Goal: Entertainment & Leisure: Consume media (video, audio)

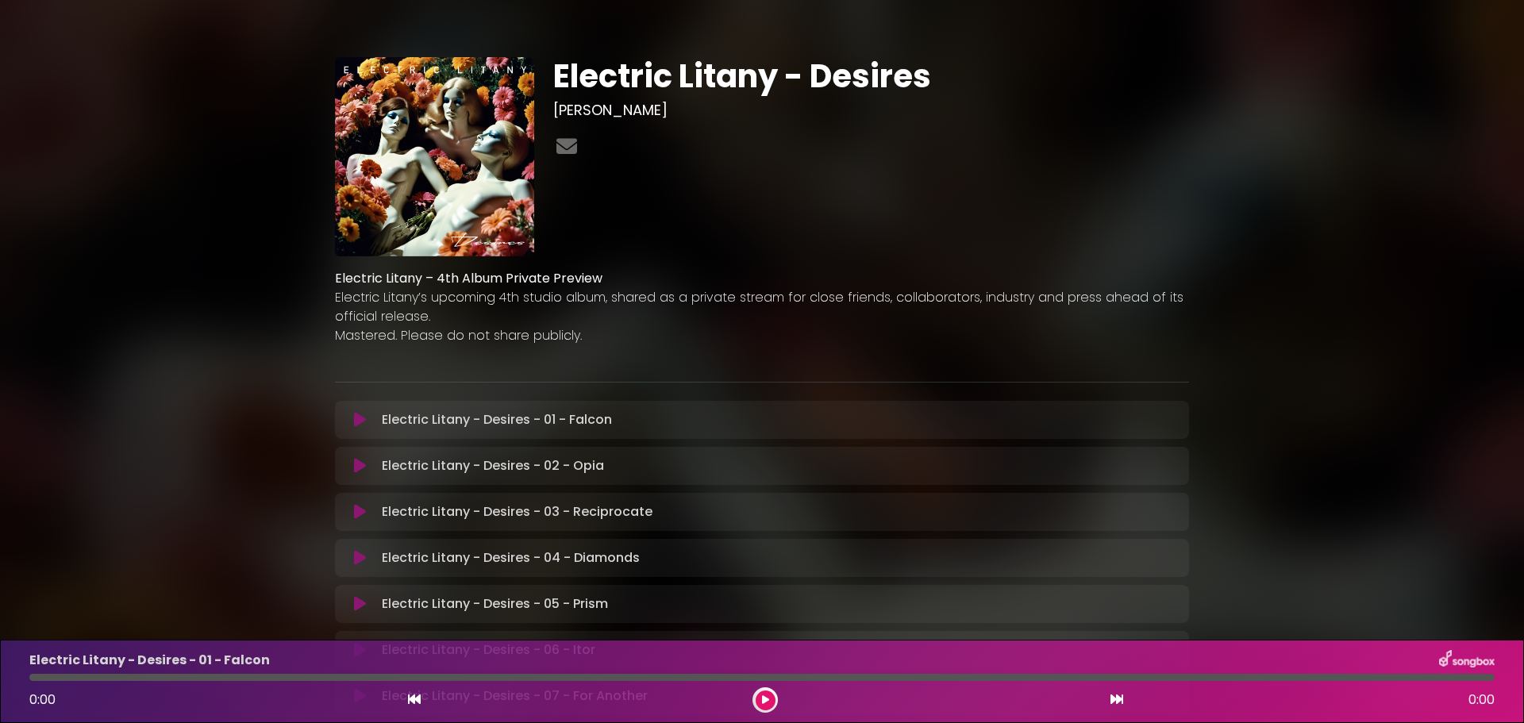
scroll to position [79, 0]
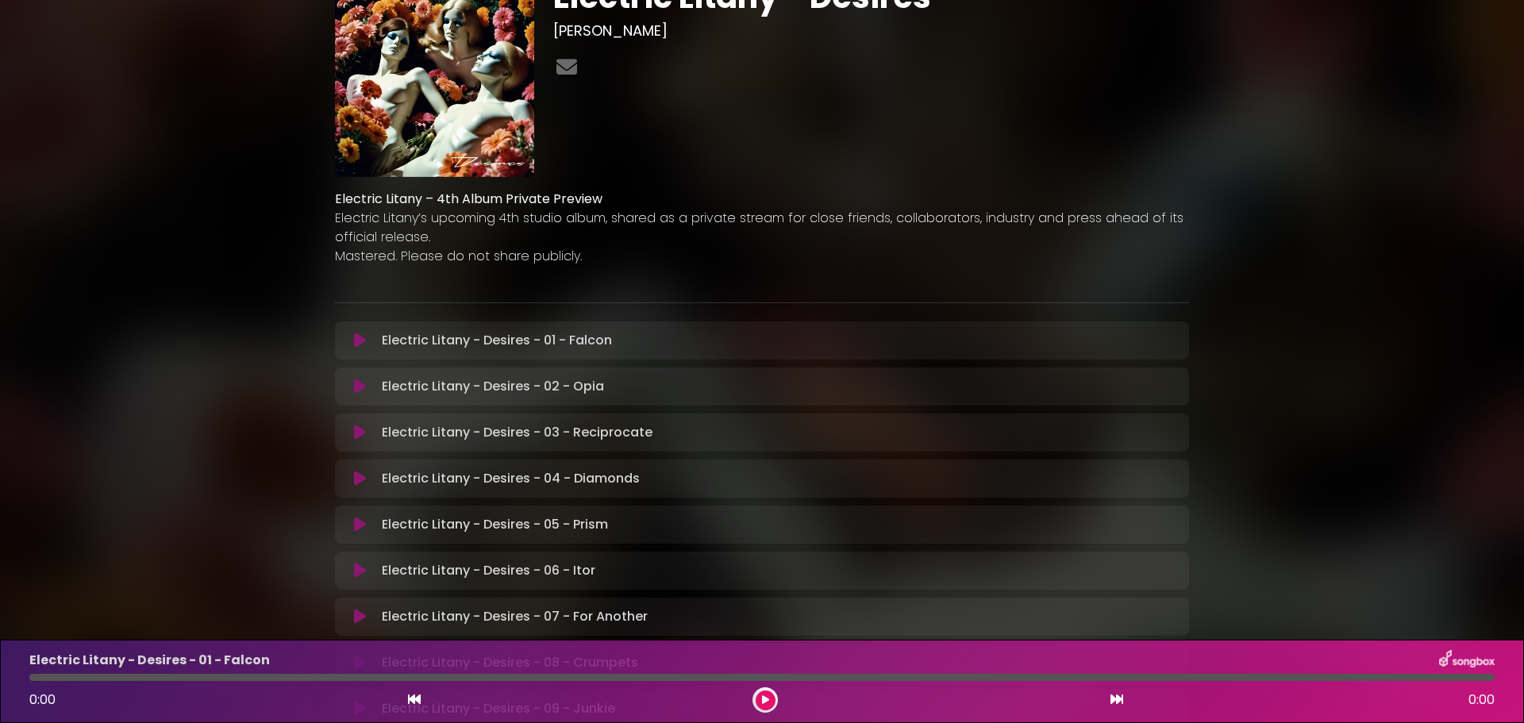
click at [364, 337] on icon at bounding box center [360, 341] width 12 height 16
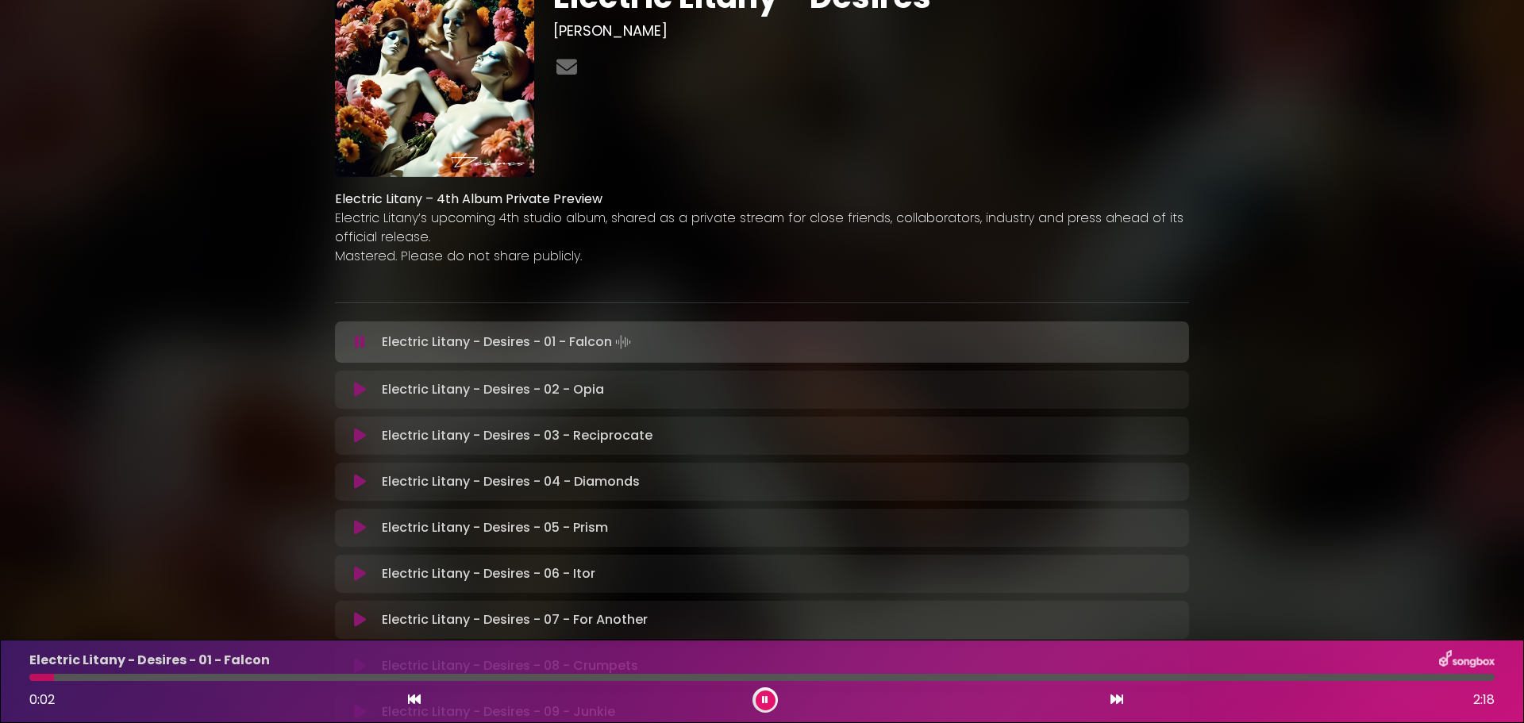
click at [501, 677] on div at bounding box center [761, 677] width 1465 height 7
click at [937, 677] on div at bounding box center [761, 677] width 1465 height 7
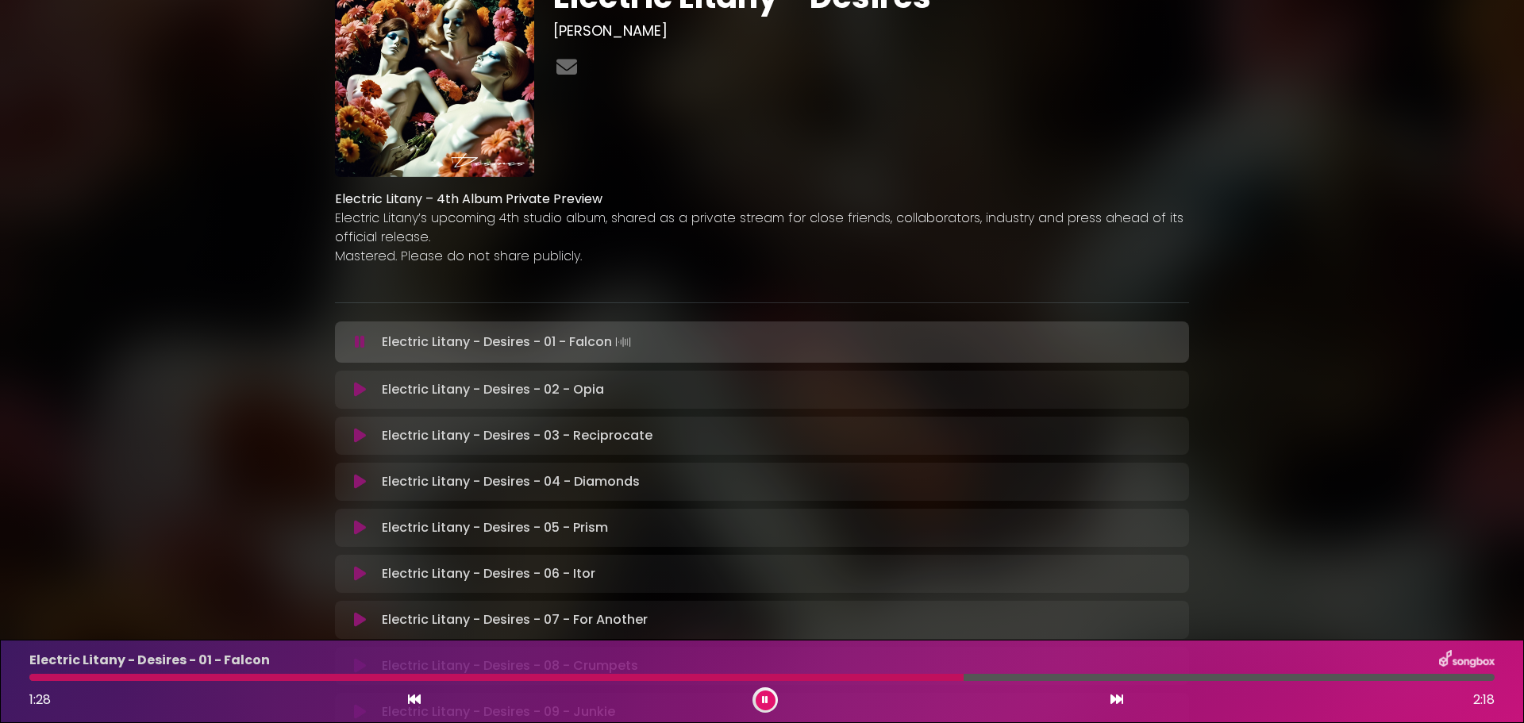
click at [358, 390] on icon at bounding box center [360, 390] width 12 height 16
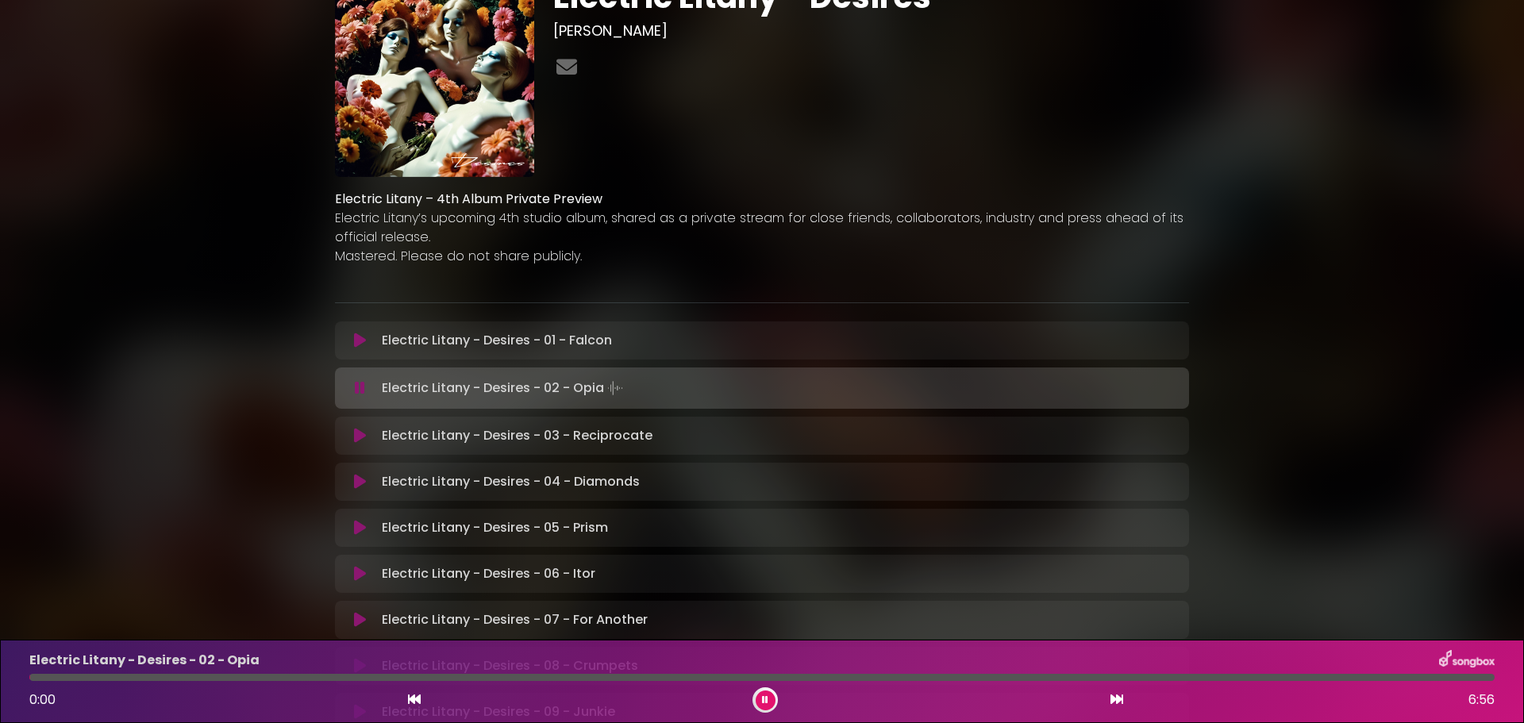
scroll to position [318, 0]
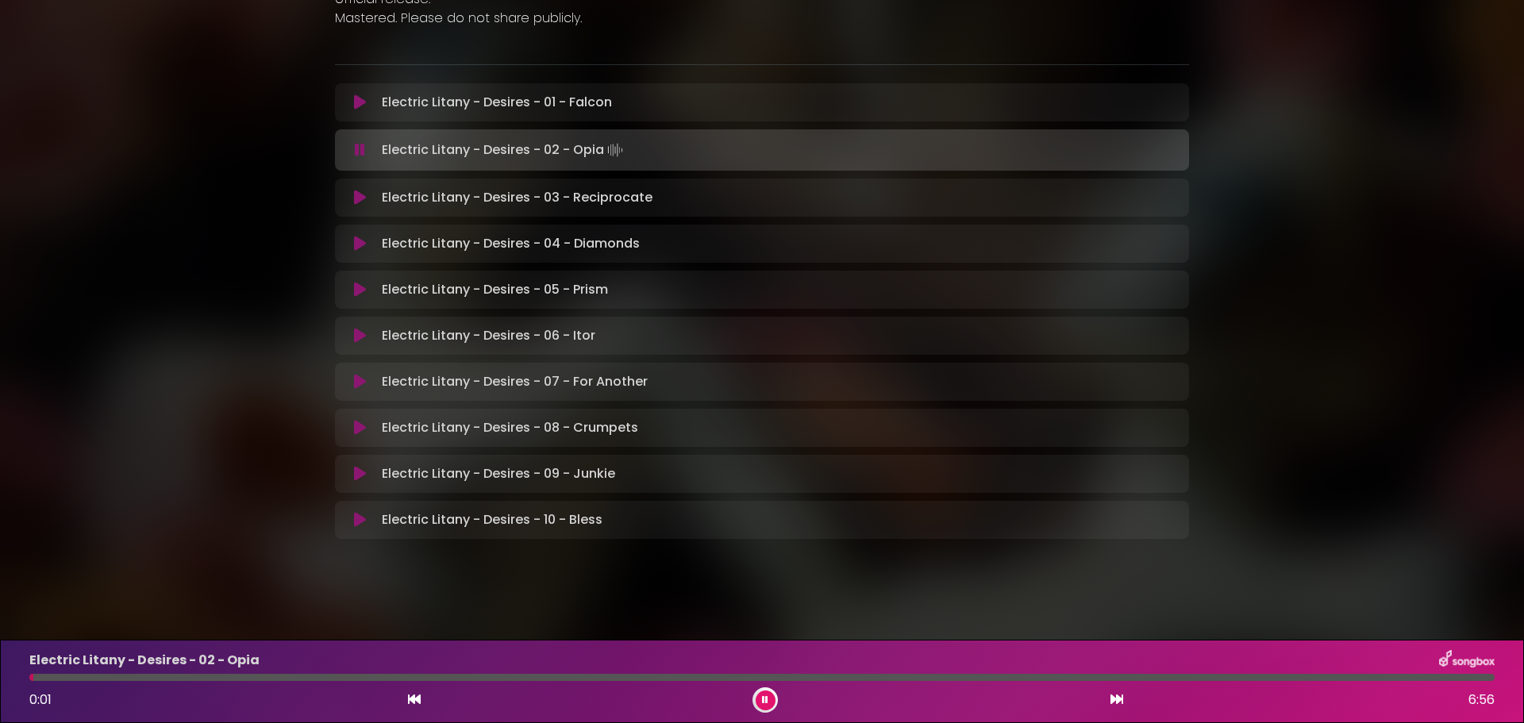
click at [538, 677] on div at bounding box center [761, 677] width 1465 height 7
click at [946, 680] on div at bounding box center [761, 677] width 1465 height 7
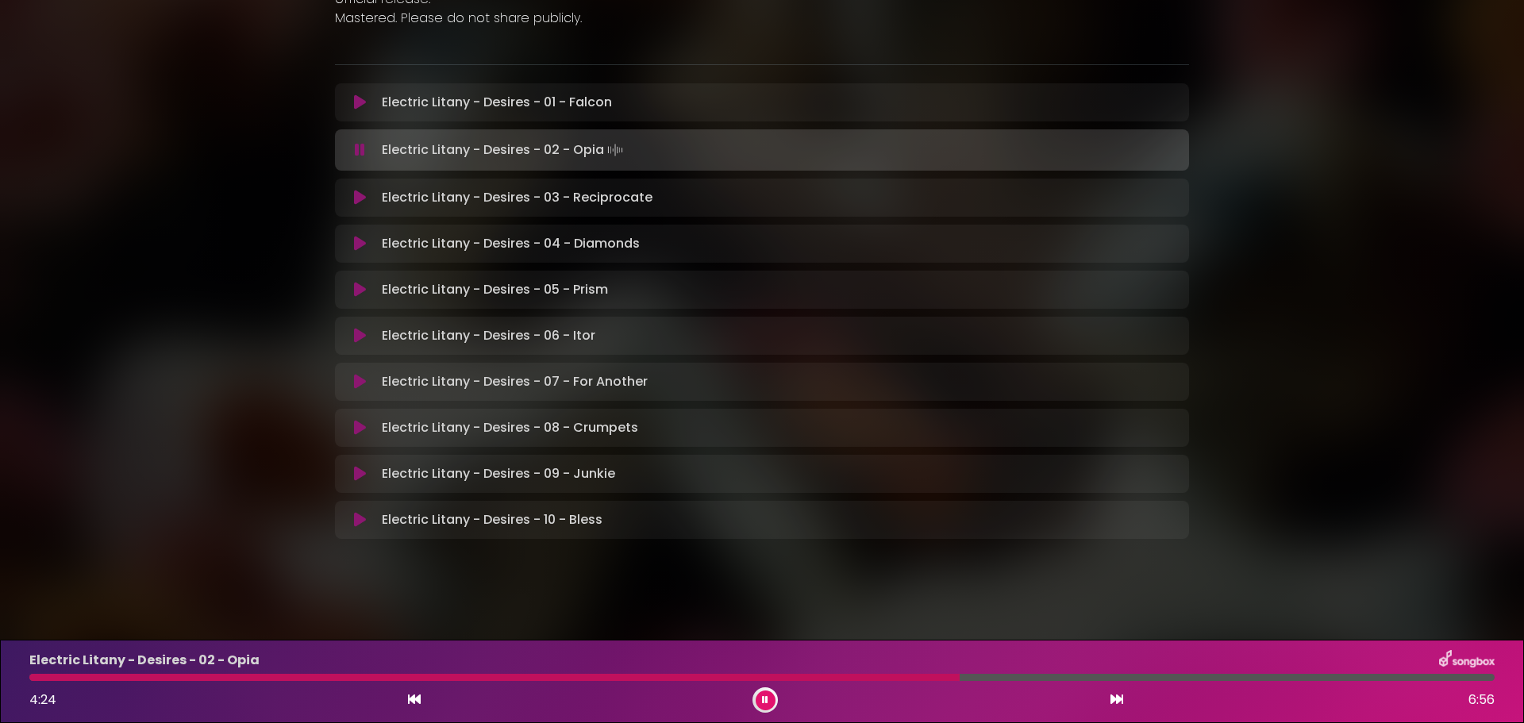
click at [1198, 673] on div "Electric Litany - Desires - 02 - Opia 4:24 6:56" at bounding box center [762, 681] width 1485 height 63
click at [1201, 673] on div "Electric Litany - Desires - 02 - Opia 4:24 6:56" at bounding box center [762, 681] width 1485 height 63
click at [1211, 675] on div at bounding box center [761, 677] width 1465 height 7
click at [765, 699] on icon at bounding box center [765, 700] width 6 height 10
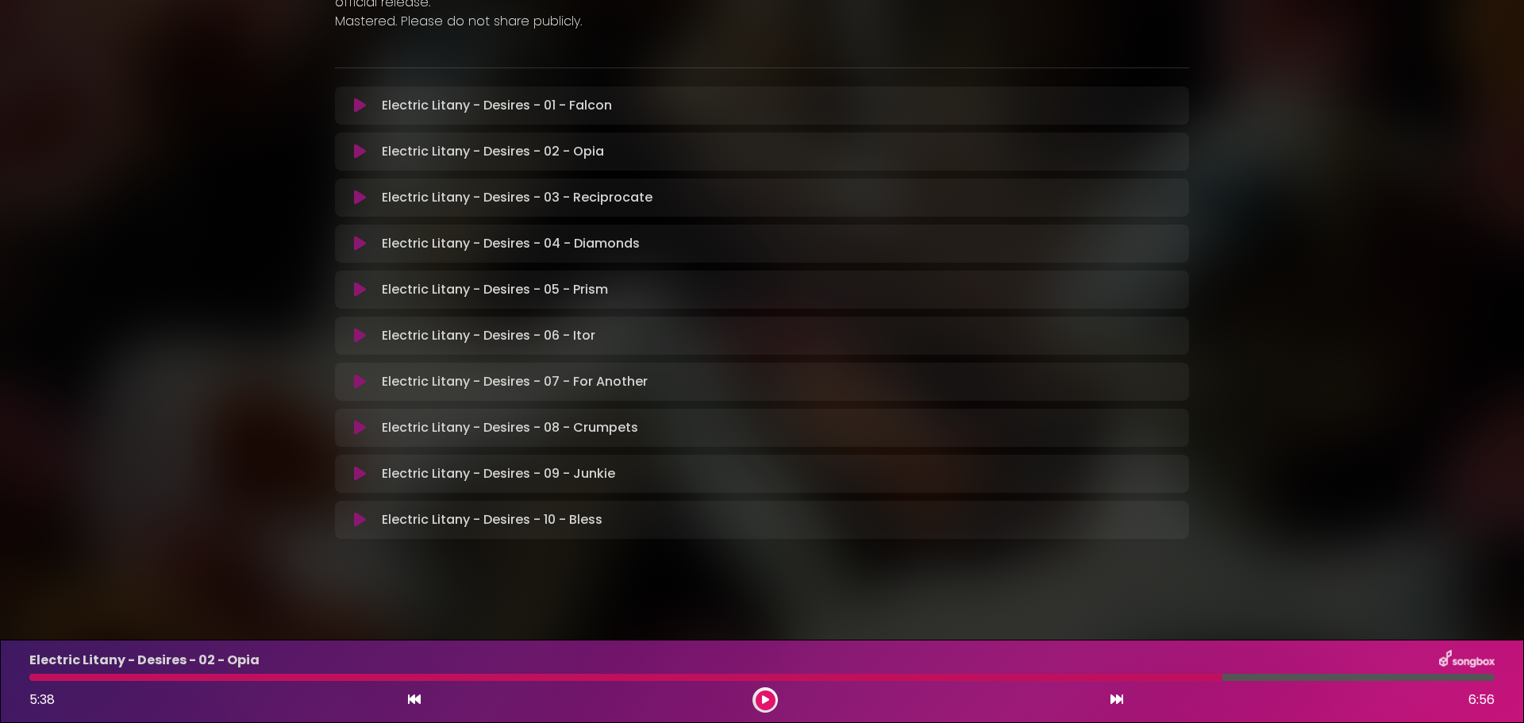
scroll to position [314, 0]
click at [361, 245] on icon at bounding box center [360, 244] width 12 height 16
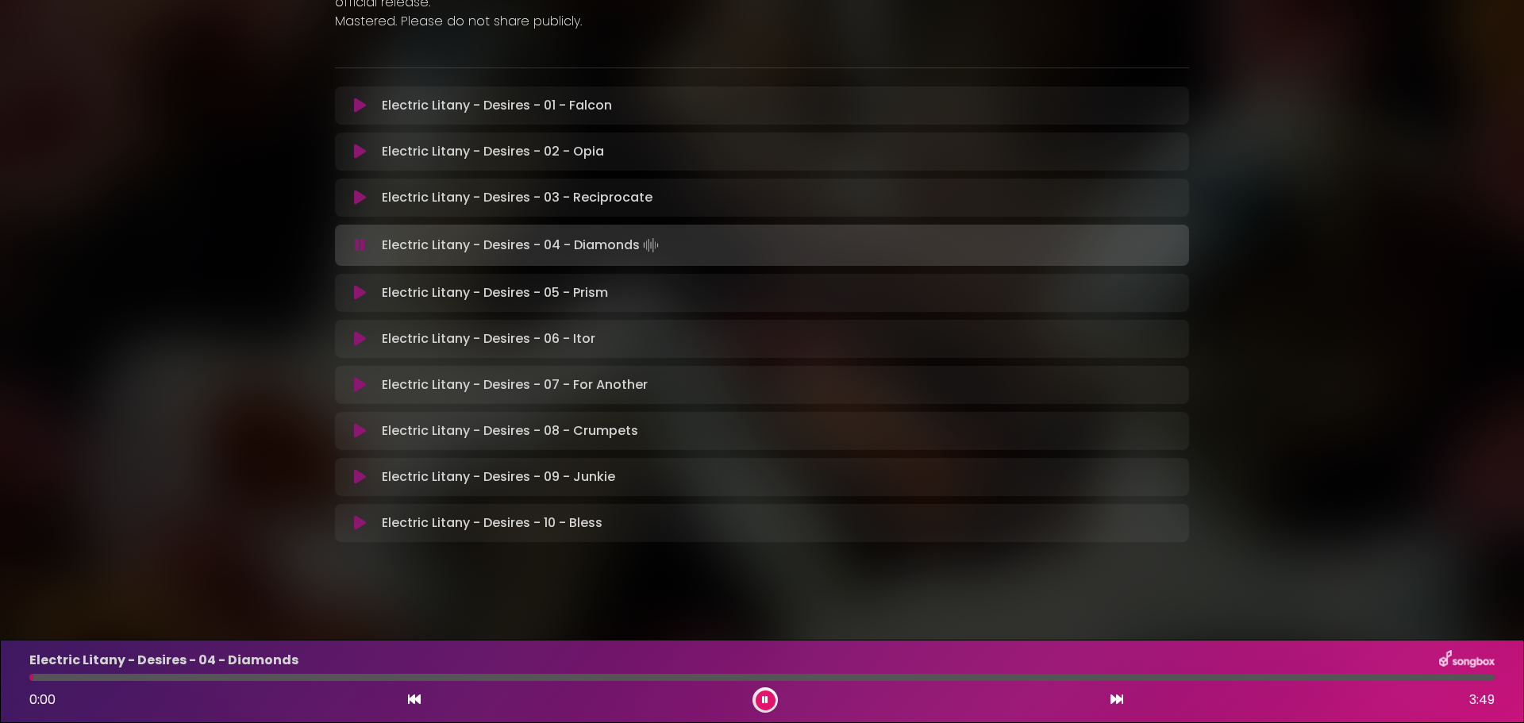
click at [256, 672] on div "Electric Litany - Desires - 04 - Diamonds 0:00 3:49" at bounding box center [762, 681] width 1485 height 63
click at [256, 672] on div "Electric Litany - Desires - 04 - Diamonds 0:01 3:49" at bounding box center [762, 681] width 1485 height 63
click at [258, 679] on div at bounding box center [761, 677] width 1465 height 7
click at [719, 678] on div at bounding box center [761, 677] width 1465 height 7
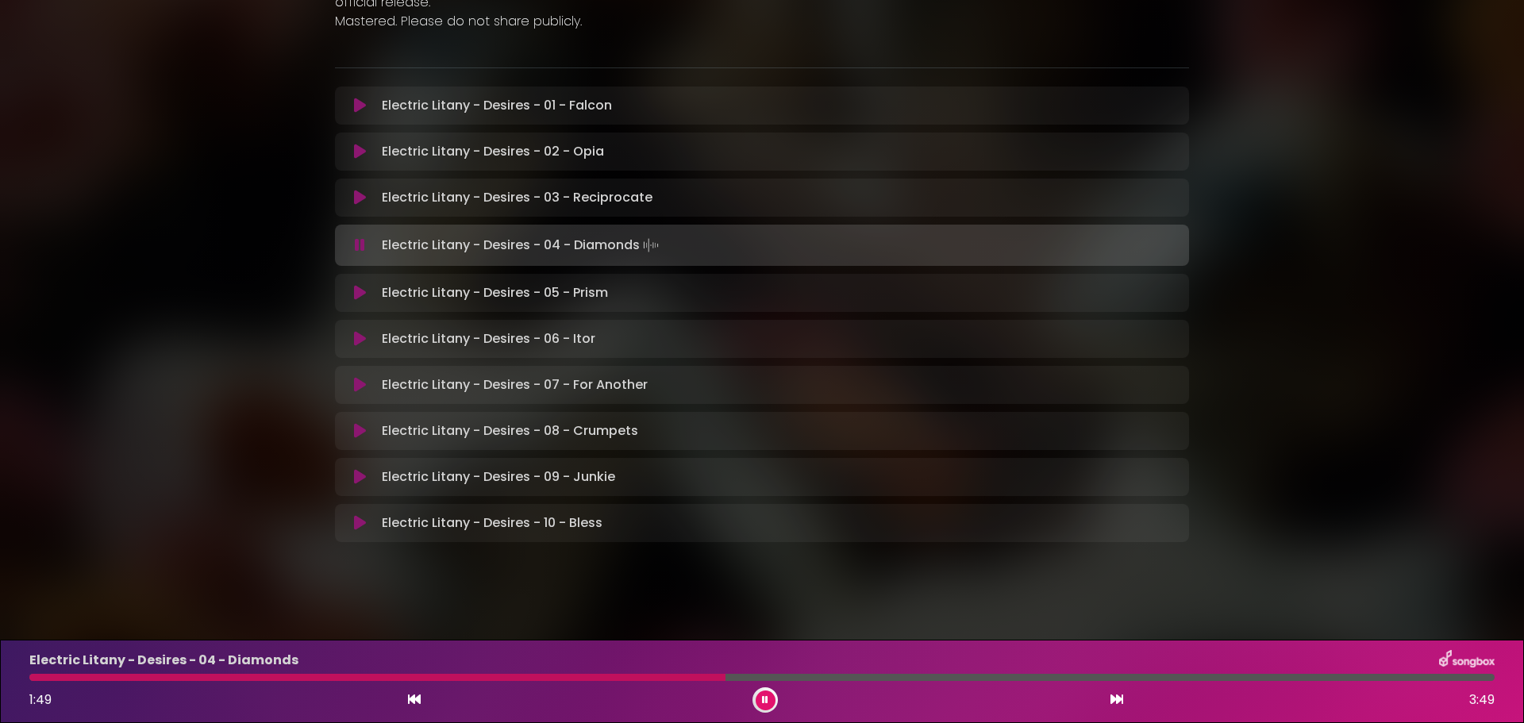
drag, startPoint x: 1024, startPoint y: 680, endPoint x: 1034, endPoint y: 679, distance: 9.6
click at [1025, 680] on div at bounding box center [761, 677] width 1465 height 7
click at [1257, 678] on div at bounding box center [761, 677] width 1465 height 7
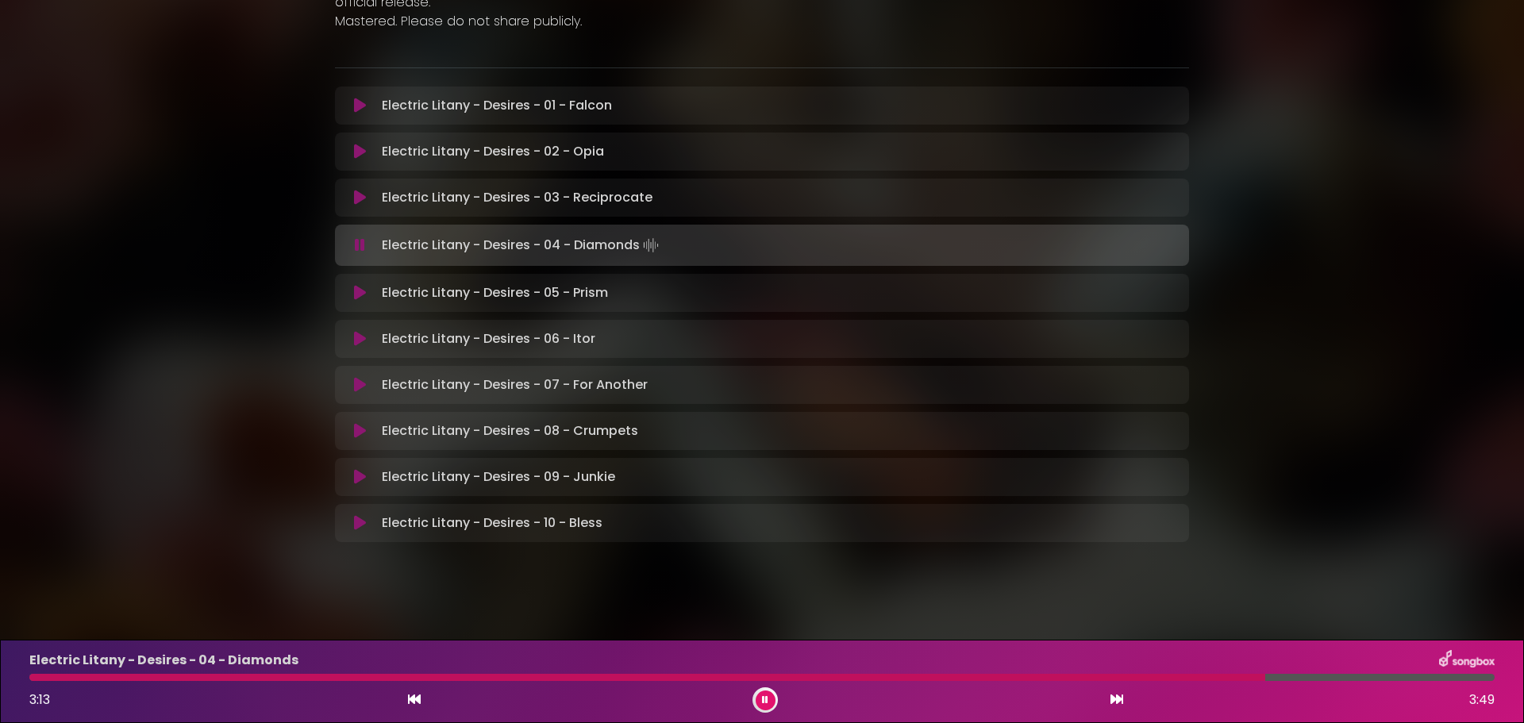
click at [361, 291] on icon at bounding box center [360, 293] width 12 height 16
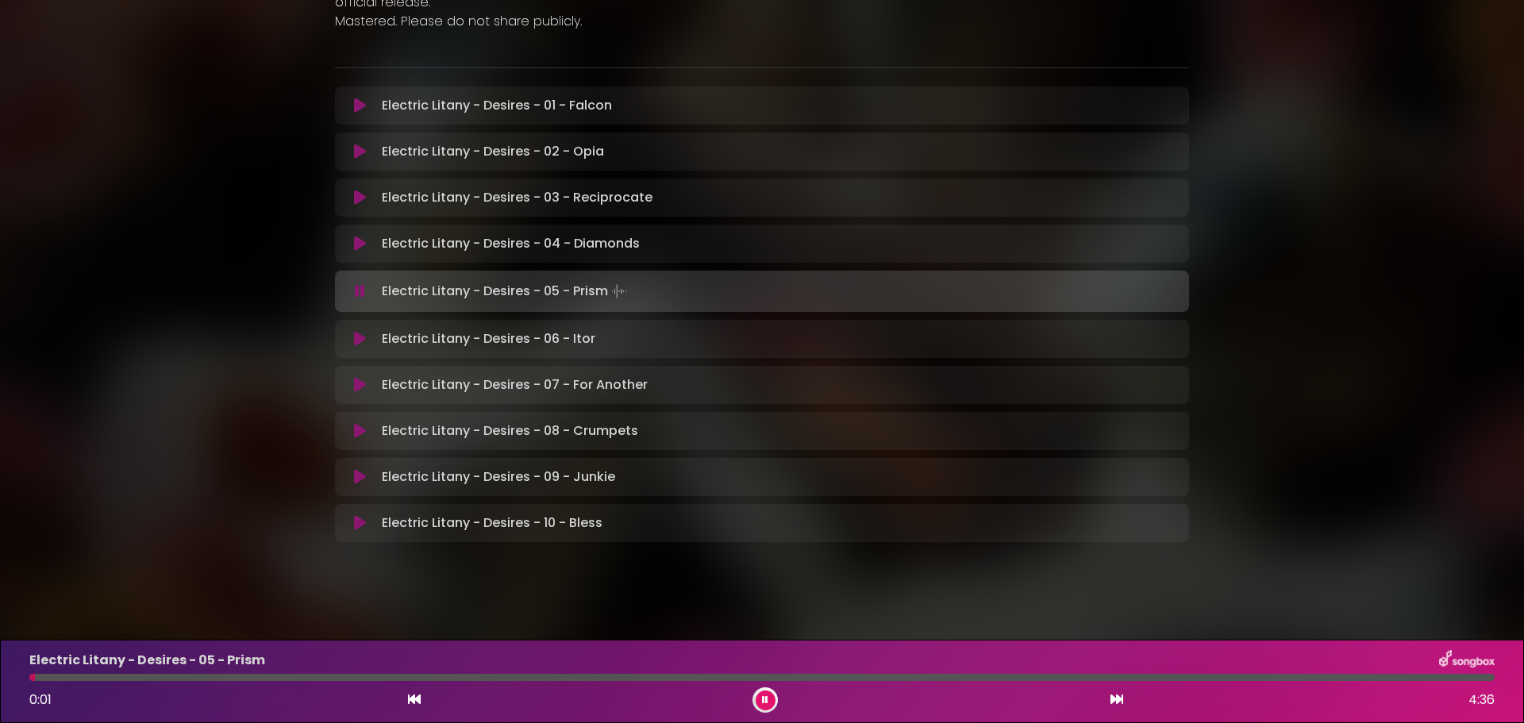
click at [641, 676] on div at bounding box center [761, 677] width 1465 height 7
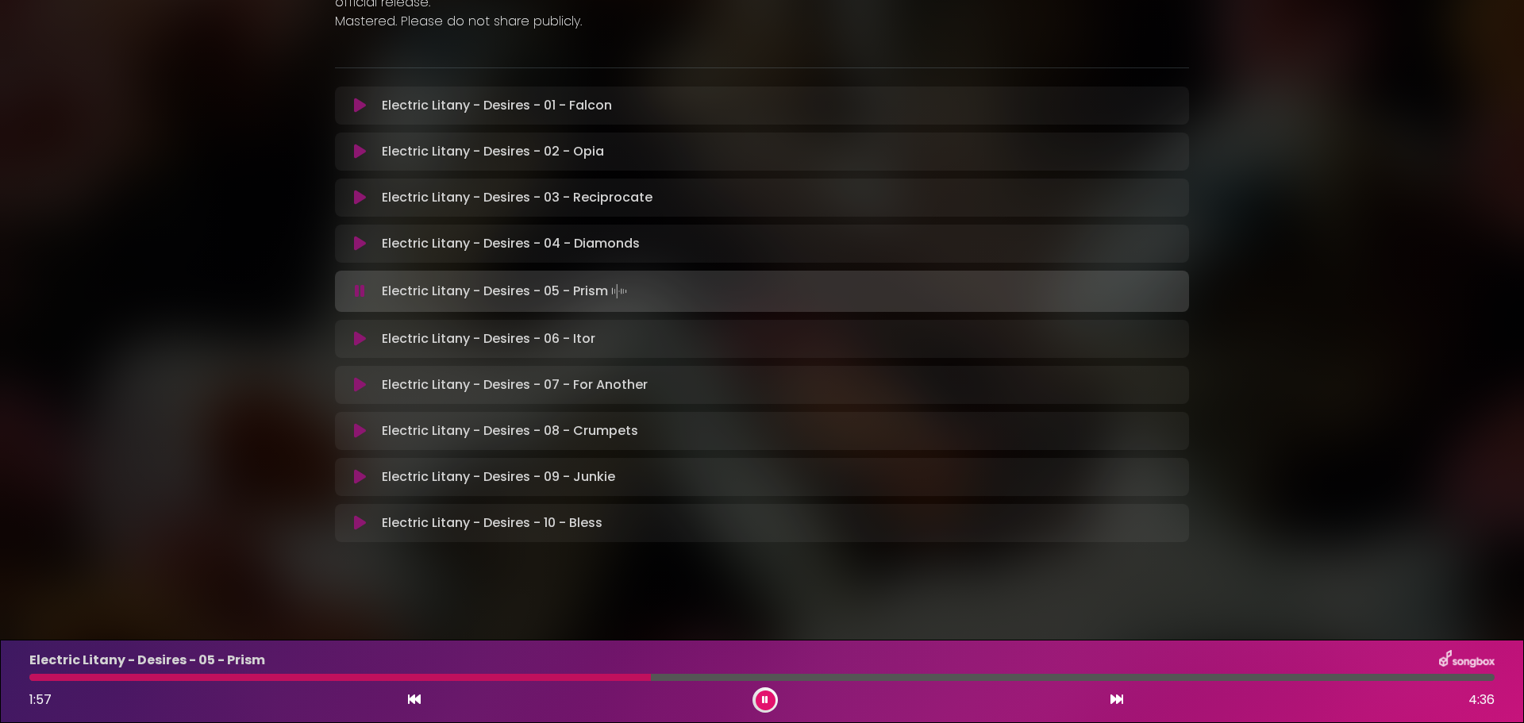
click at [1028, 676] on div at bounding box center [761, 677] width 1465 height 7
drag, startPoint x: 761, startPoint y: 695, endPoint x: 780, endPoint y: 696, distance: 19.1
click at [761, 696] on button at bounding box center [766, 701] width 20 height 20
